Goal: Communication & Community: Participate in discussion

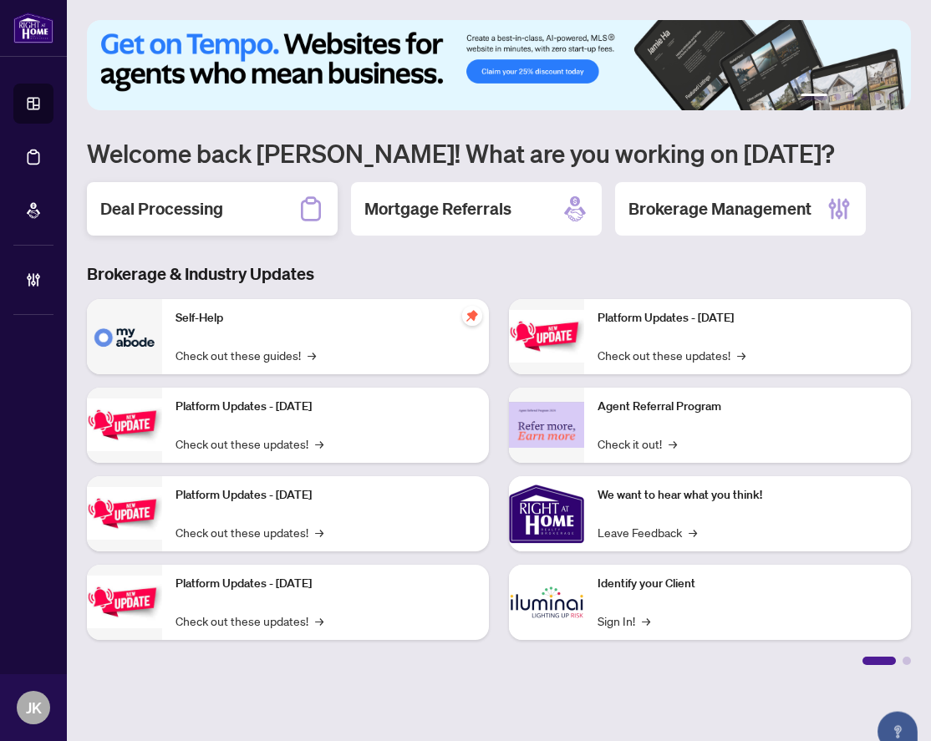
click at [238, 201] on div "Deal Processing" at bounding box center [212, 208] width 251 height 53
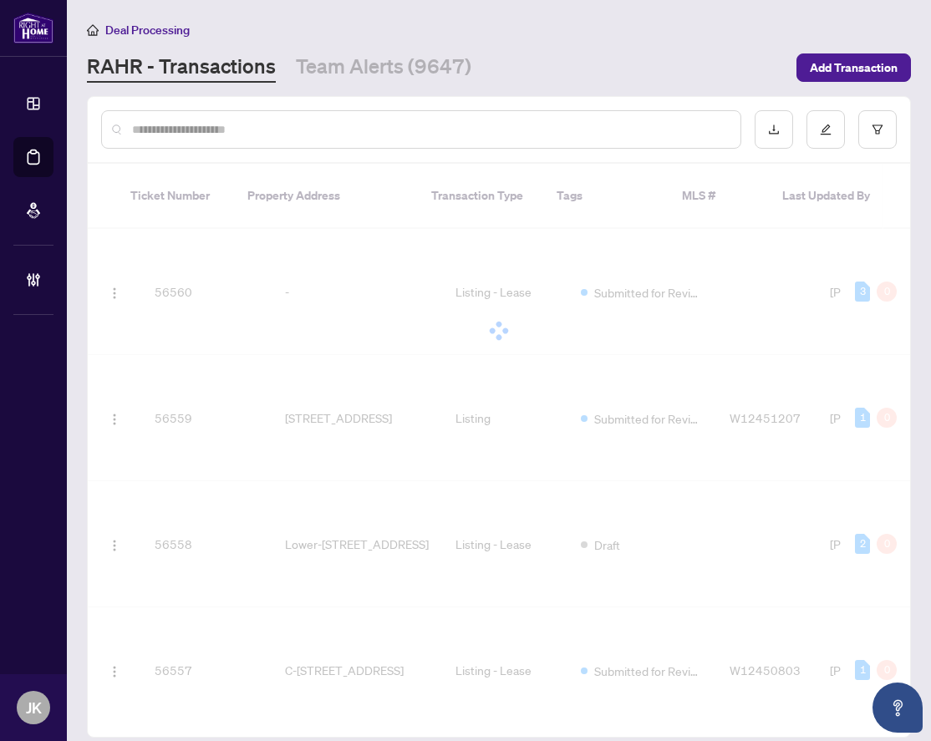
click at [236, 128] on input "text" at bounding box center [429, 129] width 595 height 18
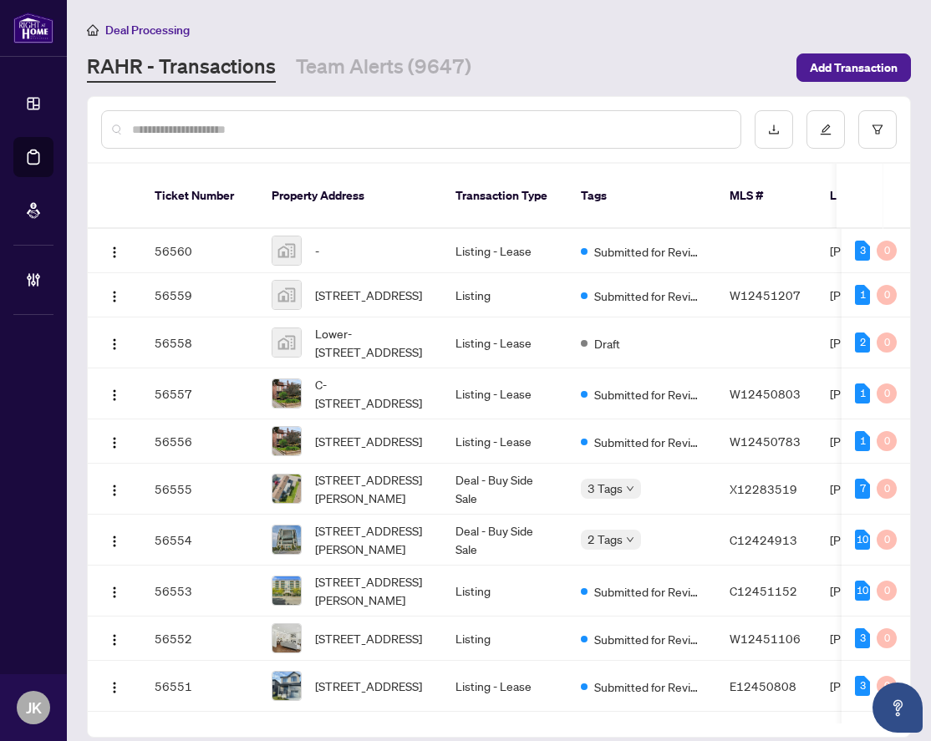
paste input "**********"
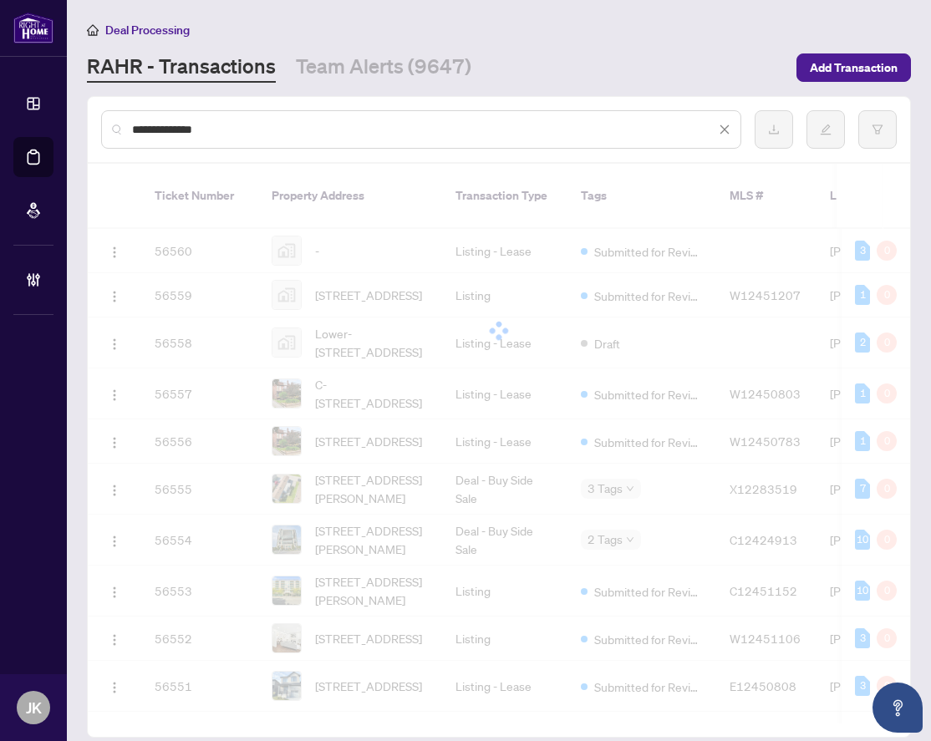
type input "**********"
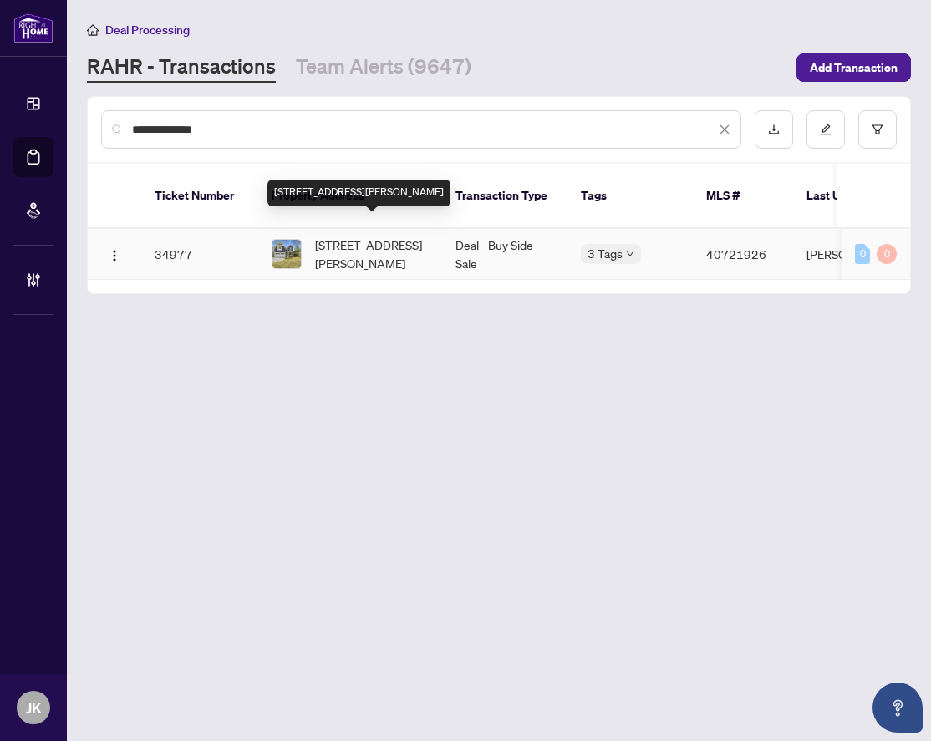
click at [364, 241] on span "[STREET_ADDRESS][PERSON_NAME]" at bounding box center [372, 254] width 114 height 37
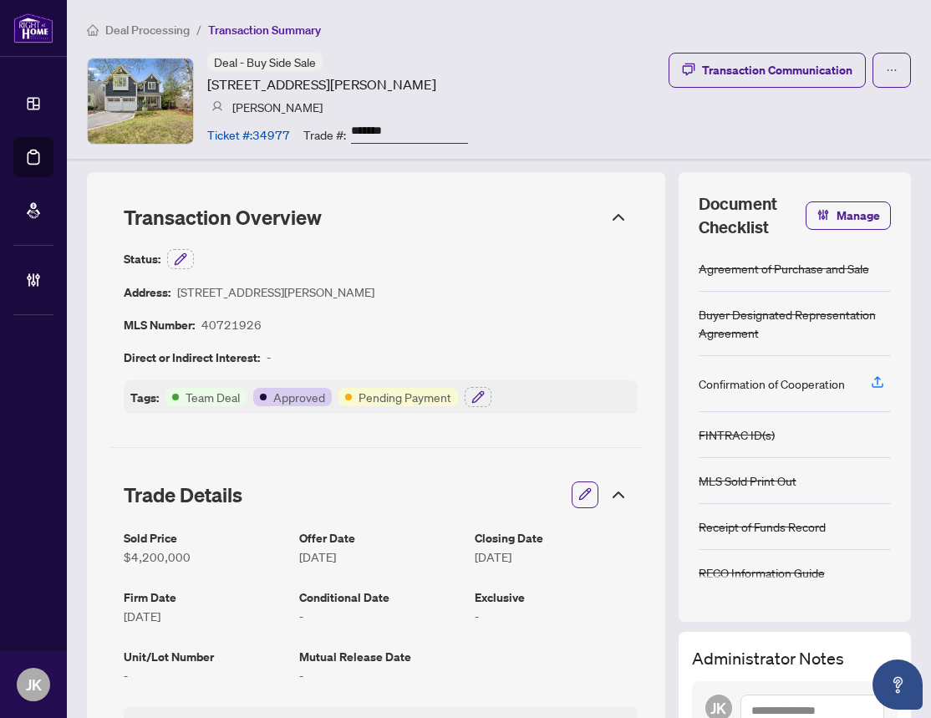
click at [145, 123] on img at bounding box center [140, 100] width 105 height 85
click at [144, 110] on img at bounding box center [140, 100] width 105 height 85
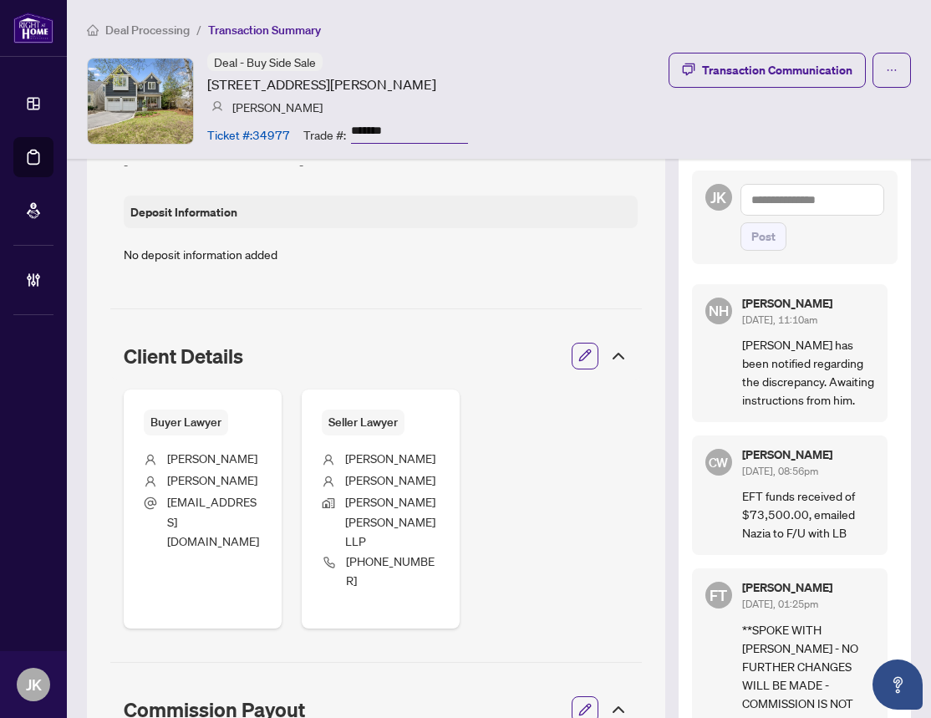
scroll to position [511, 0]
click at [825, 201] on textarea at bounding box center [812, 199] width 145 height 32
click at [811, 69] on div "Transaction Communication" at bounding box center [777, 70] width 150 height 27
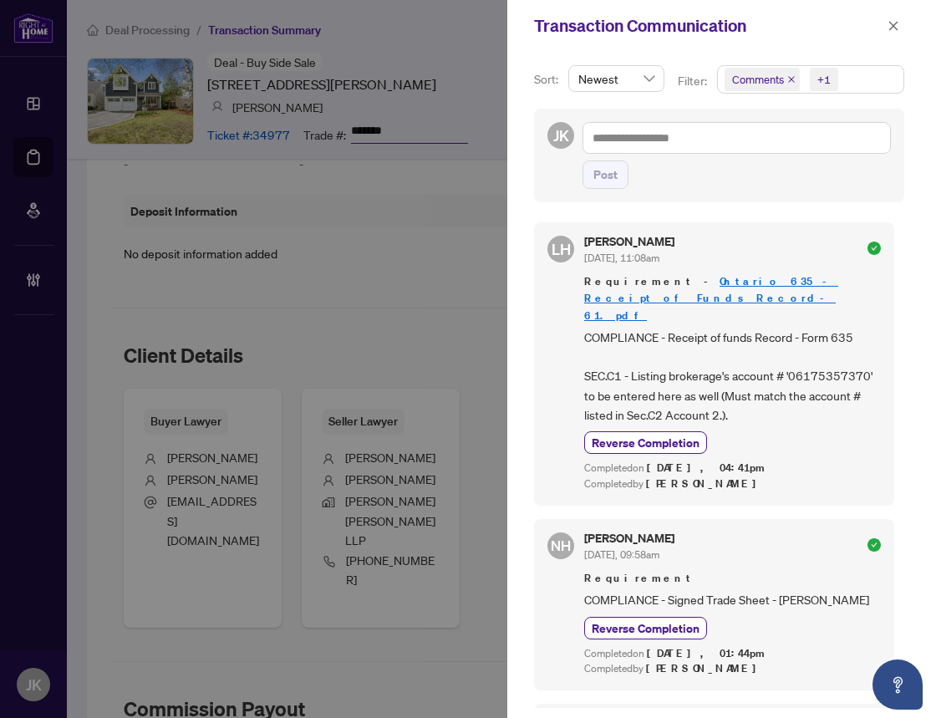
click at [444, 226] on div at bounding box center [465, 359] width 931 height 718
click at [893, 27] on icon "close" at bounding box center [893, 25] width 9 height 9
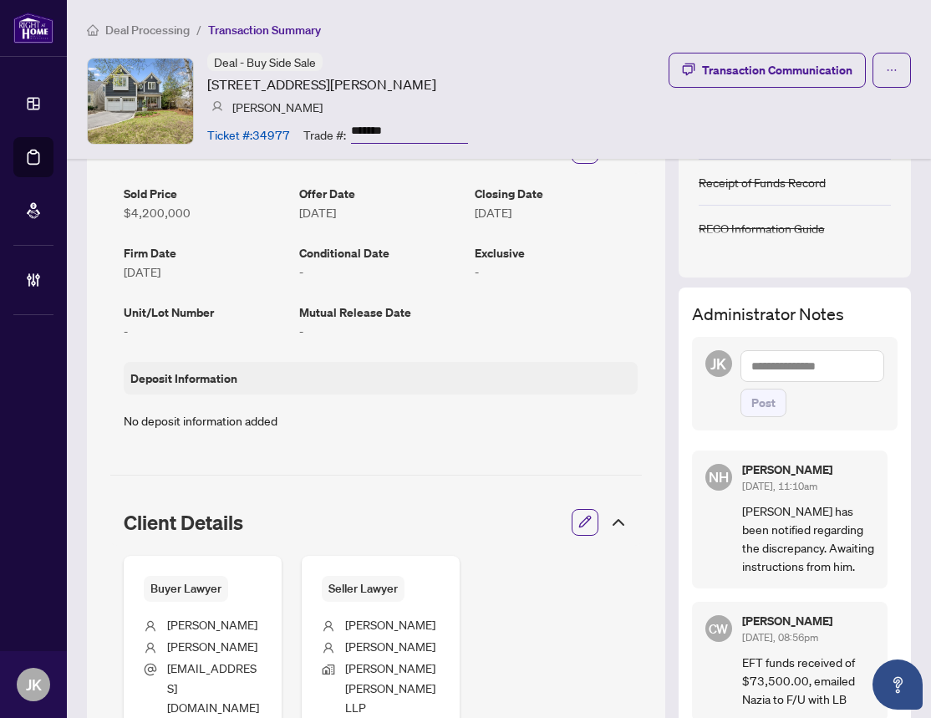
scroll to position [337, 0]
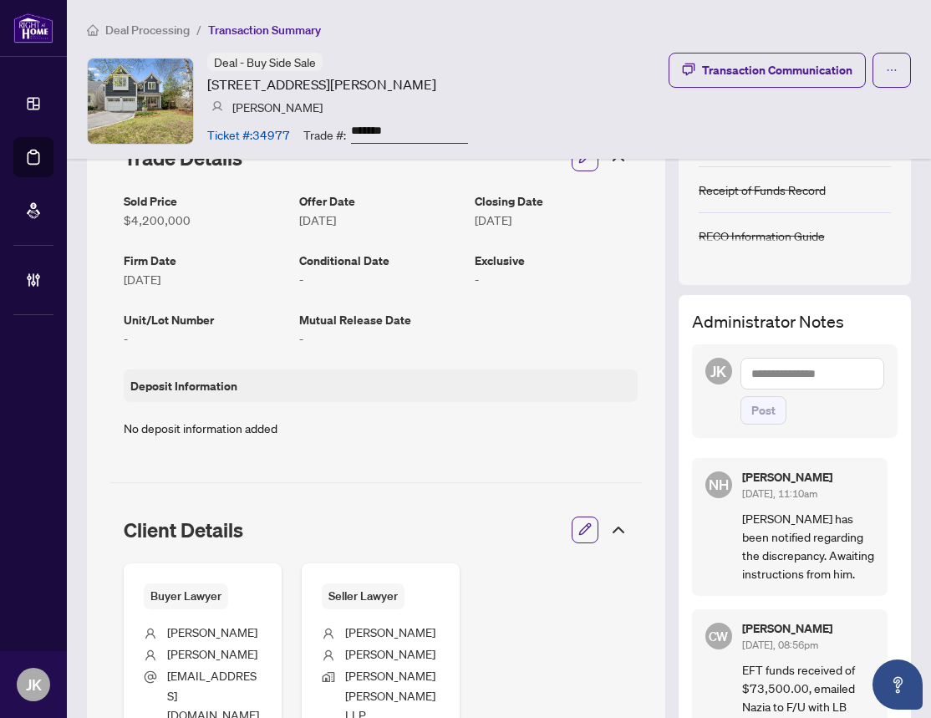
click at [779, 384] on textarea at bounding box center [812, 374] width 145 height 32
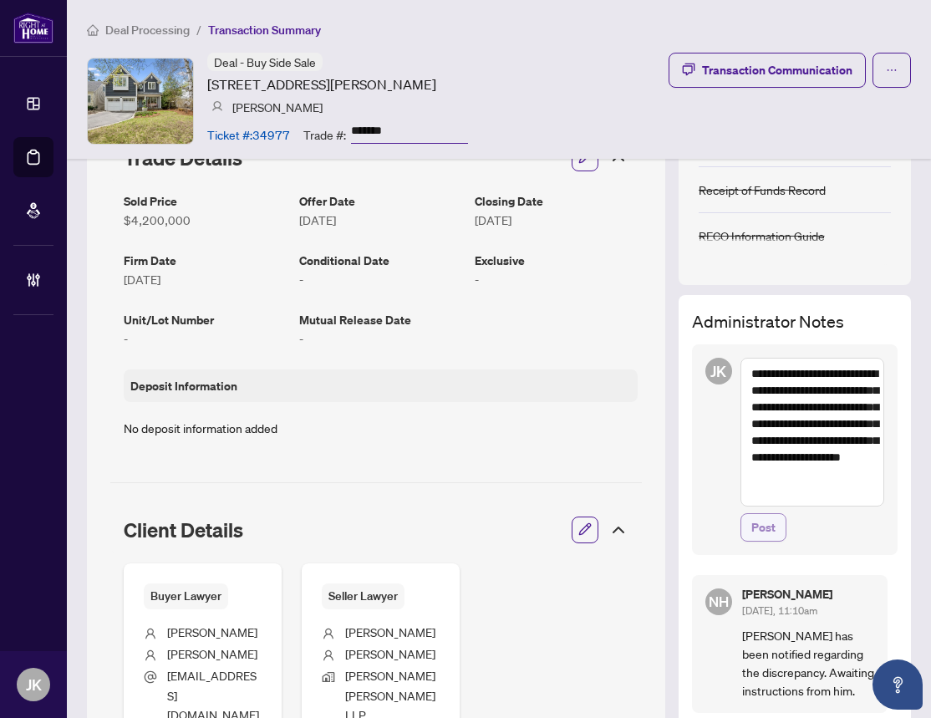
type textarea "**********"
click at [772, 530] on span "Post" at bounding box center [763, 527] width 24 height 27
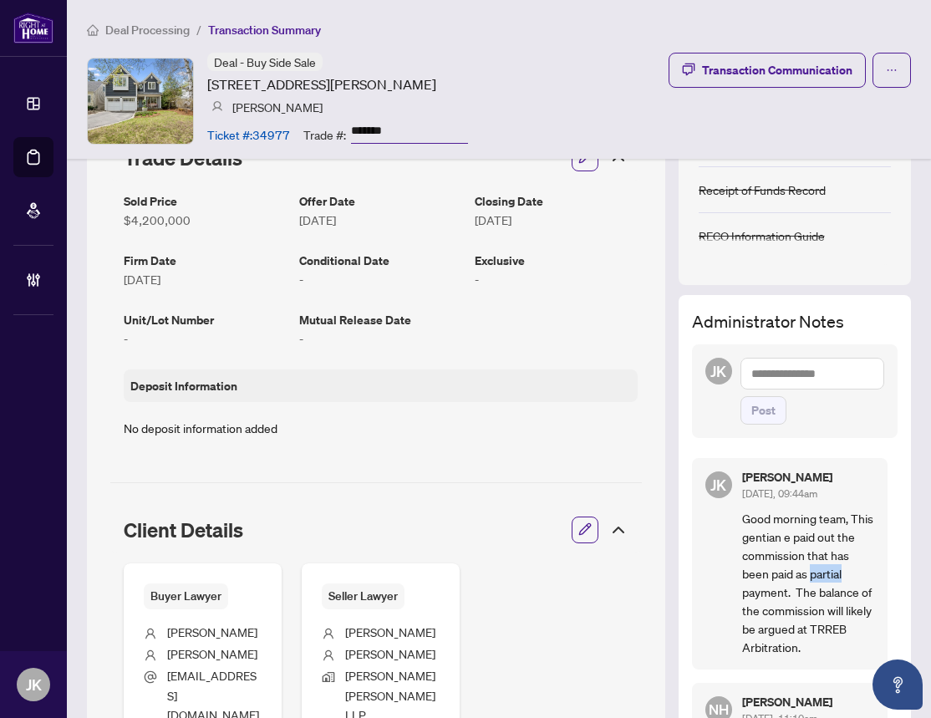
drag, startPoint x: 840, startPoint y: 574, endPoint x: 792, endPoint y: 581, distance: 49.0
click at [792, 581] on p "Good morning team, This gentian e paid out the commission that has been paid as…" at bounding box center [808, 582] width 133 height 147
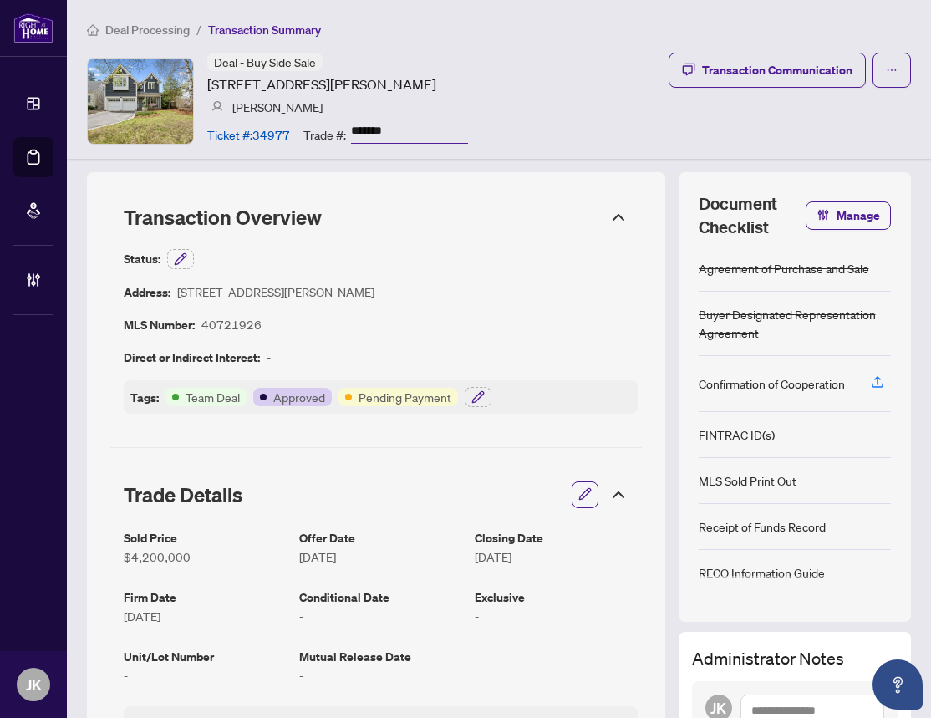
scroll to position [0, 0]
